Goal: Task Accomplishment & Management: Manage account settings

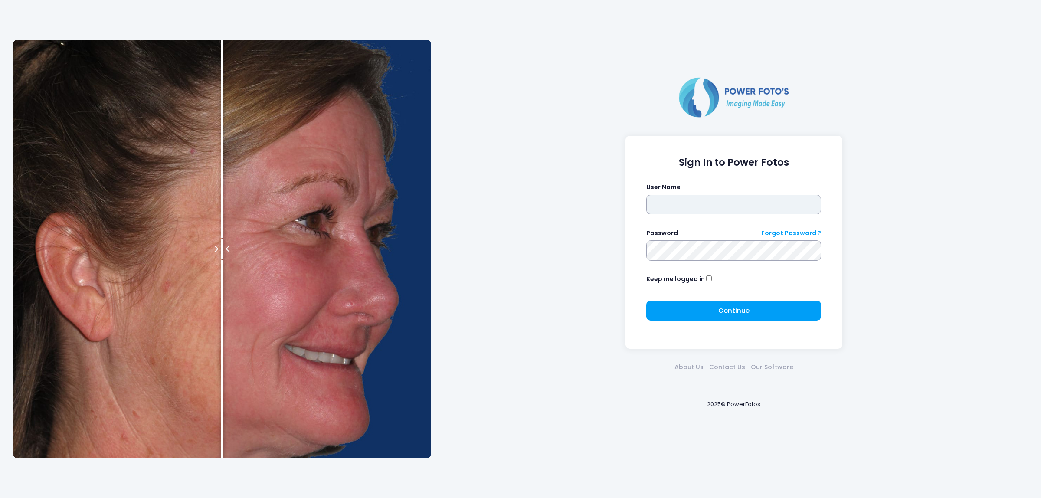
click at [692, 212] on input "text" at bounding box center [733, 205] width 175 height 20
type input "****"
click at [694, 306] on button "Continue Please wait..." at bounding box center [733, 311] width 175 height 20
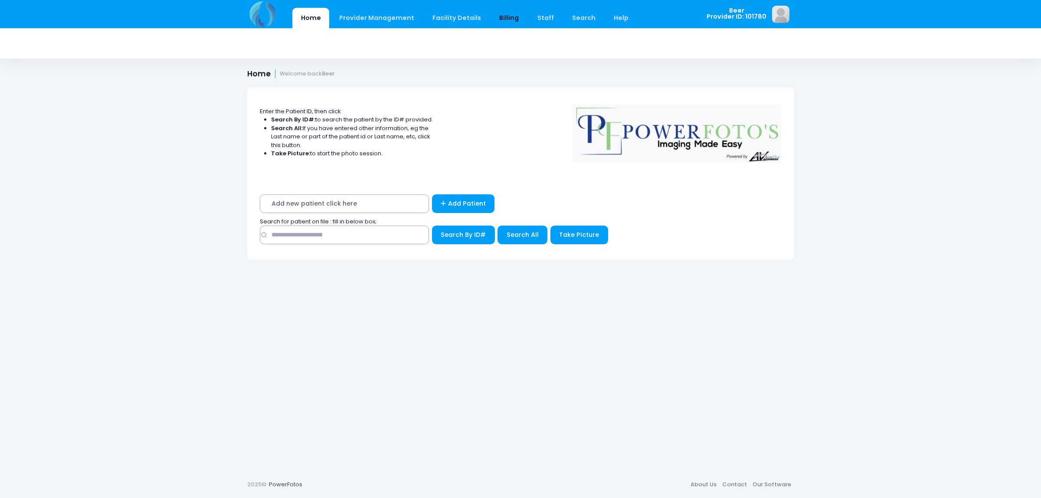
click at [501, 13] on link "Billing" at bounding box center [509, 18] width 36 height 20
